Goal: Find specific page/section: Find specific page/section

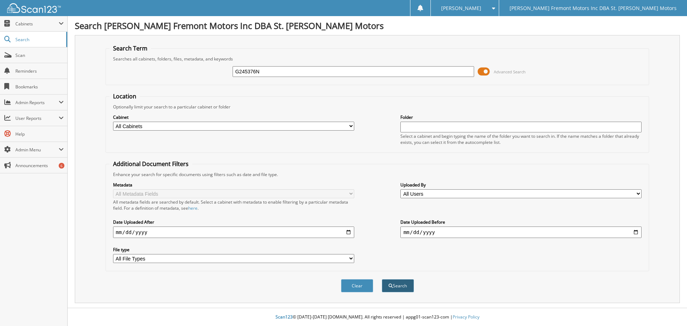
type input "G245376N"
click at [398, 284] on button "Search" at bounding box center [398, 285] width 32 height 13
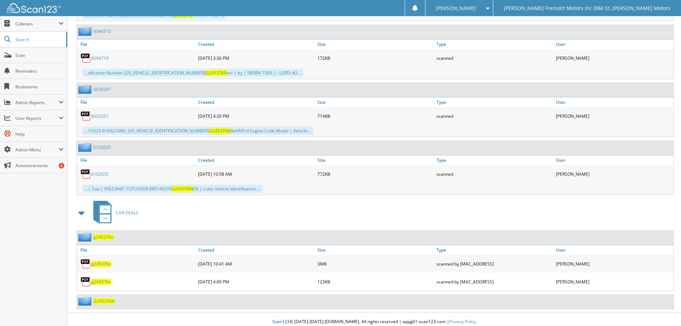
scroll to position [845, 0]
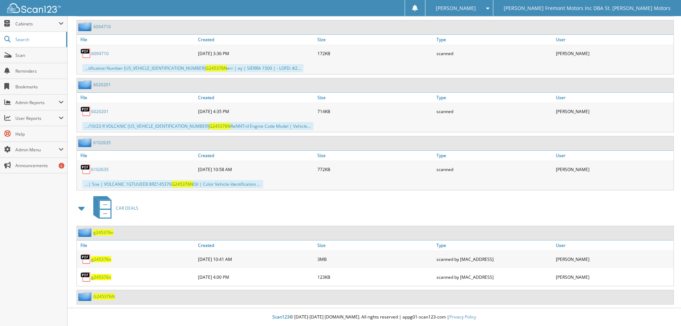
click at [108, 258] on span "g245376n" at bounding box center [101, 259] width 20 height 6
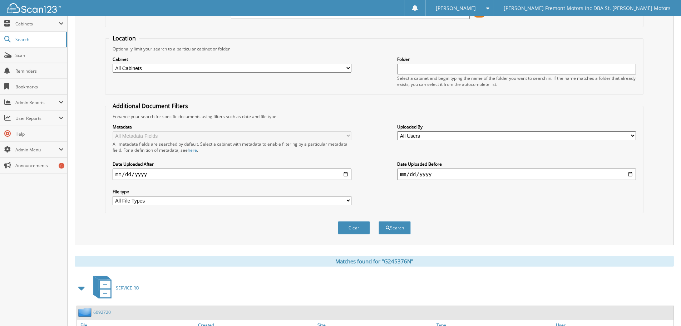
scroll to position [0, 0]
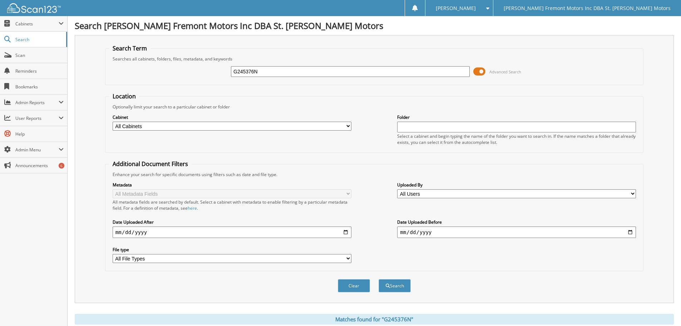
click at [243, 73] on input "G245376N" at bounding box center [350, 71] width 239 height 11
paste input "137332T"
type input "137332T"
click at [379, 279] on button "Search" at bounding box center [395, 285] width 32 height 13
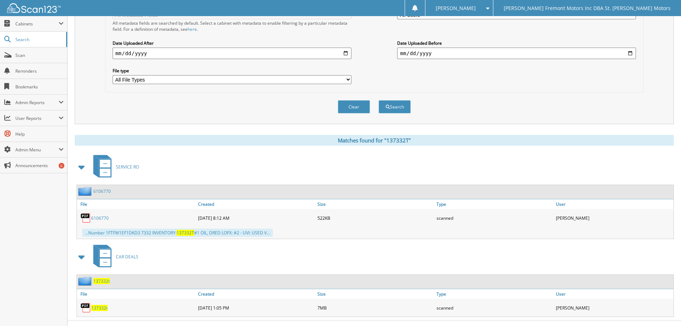
scroll to position [192, 0]
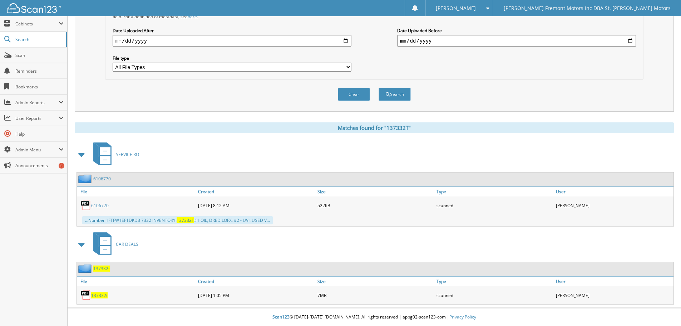
click at [95, 299] on div "137332t" at bounding box center [136, 295] width 119 height 14
click at [101, 295] on span "137332t" at bounding box center [99, 295] width 16 height 6
click at [99, 295] on span "137332t" at bounding box center [99, 295] width 16 height 6
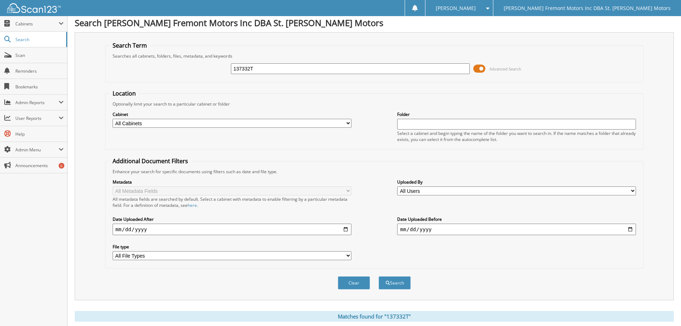
scroll to position [0, 0]
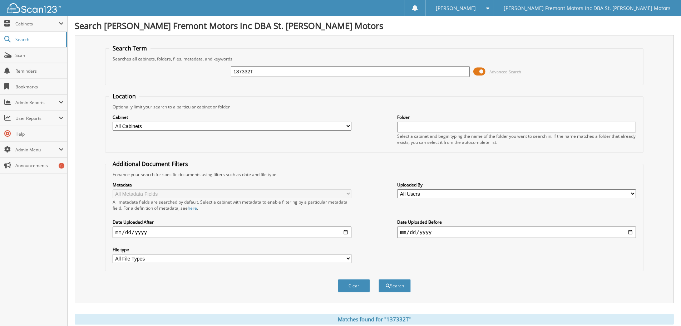
click at [267, 71] on input "137332T" at bounding box center [350, 71] width 239 height 11
type input "G245376N"
click at [387, 285] on span "submit" at bounding box center [388, 286] width 4 height 4
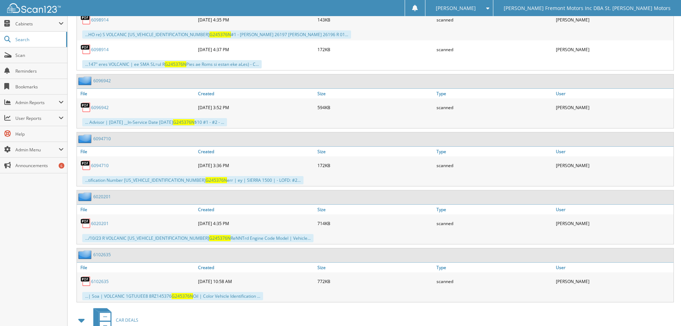
scroll to position [845, 0]
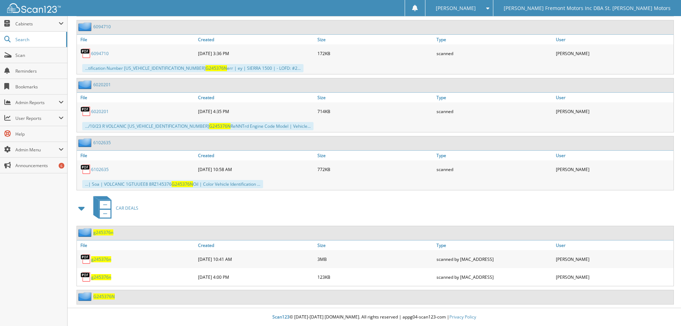
click at [100, 261] on span "g245376n" at bounding box center [101, 259] width 20 height 6
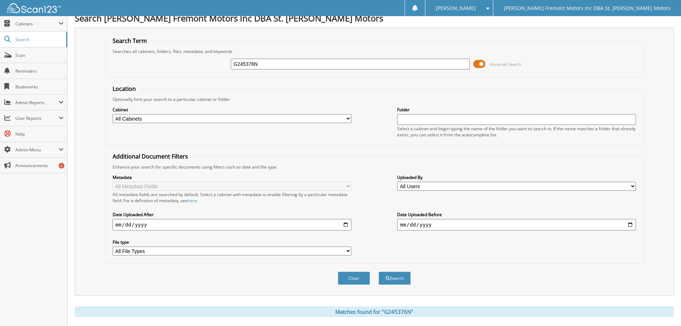
scroll to position [0, 0]
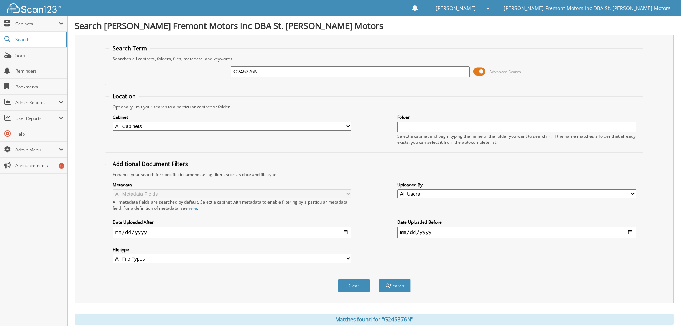
click at [274, 74] on input "G245376N" at bounding box center [350, 71] width 239 height 11
paste input "24822"
type input "G224822N"
click at [379, 279] on button "Search" at bounding box center [395, 285] width 32 height 13
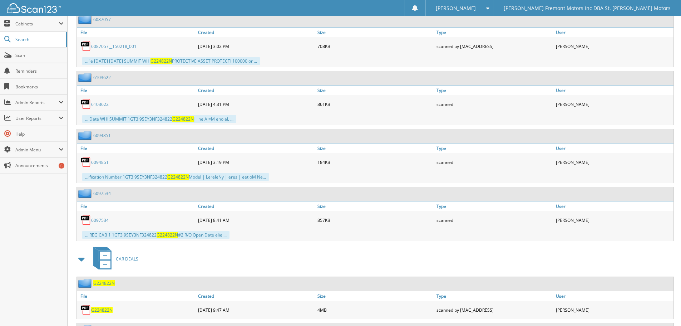
scroll to position [771, 0]
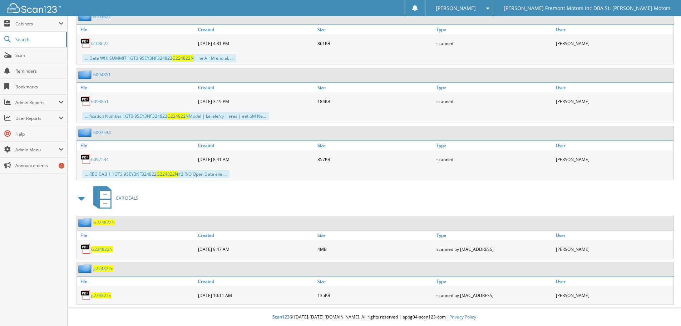
click at [102, 248] on span "G224822N" at bounding box center [101, 249] width 21 height 6
